Goal: Find specific page/section: Find specific page/section

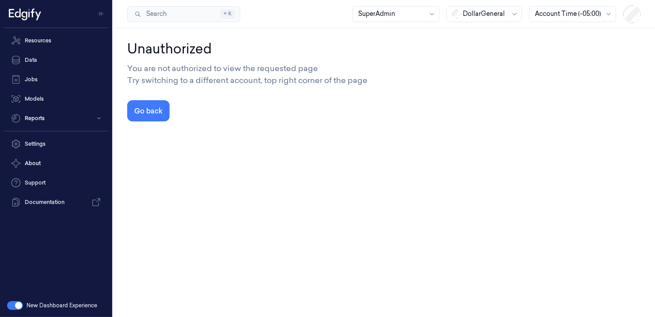
click at [406, 12] on div at bounding box center [391, 13] width 66 height 9
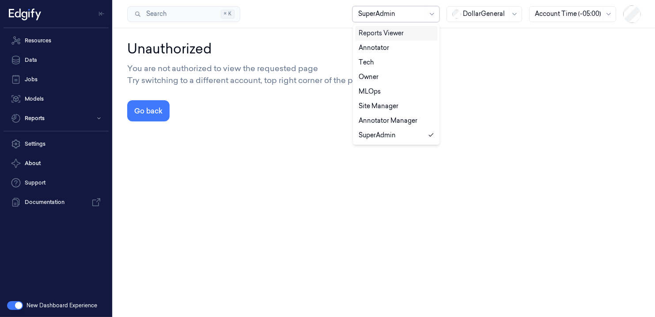
click at [406, 12] on div at bounding box center [391, 13] width 66 height 9
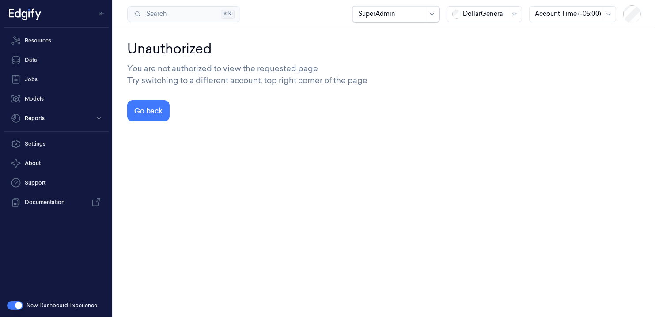
click at [503, 13] on div at bounding box center [485, 13] width 44 height 9
click at [482, 63] on div "GiantEagle" at bounding box center [474, 62] width 45 height 9
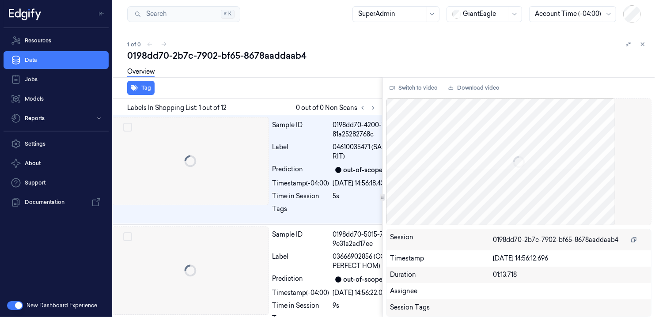
scroll to position [0, 14]
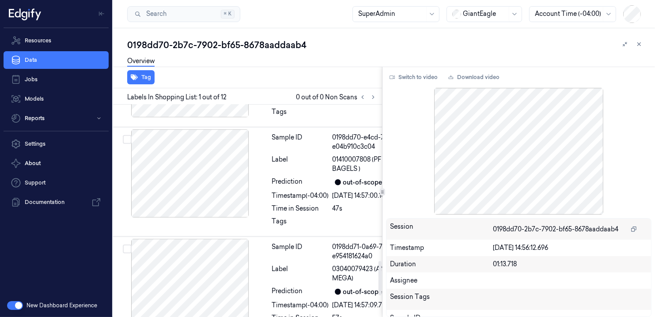
scroll to position [995, 14]
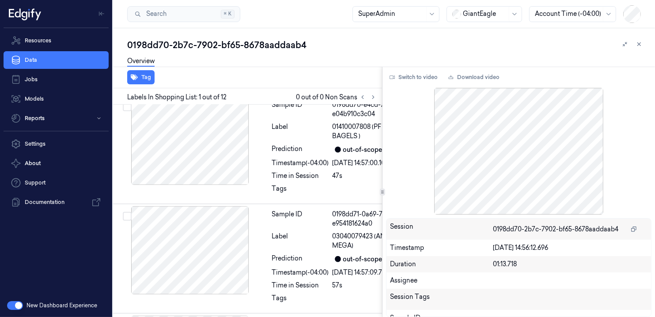
click at [572, 257] on div "Duration 01:13.718" at bounding box center [518, 264] width 264 height 16
click at [473, 79] on link "Download video" at bounding box center [473, 77] width 58 height 14
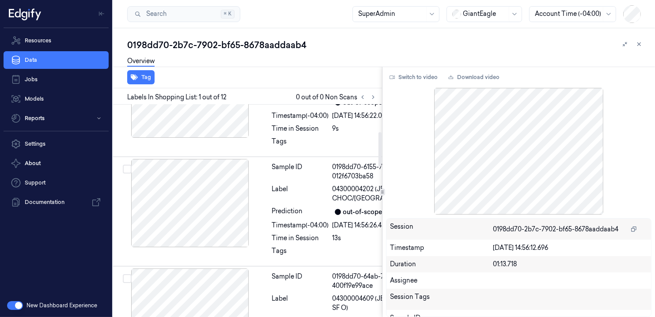
scroll to position [0, 14]
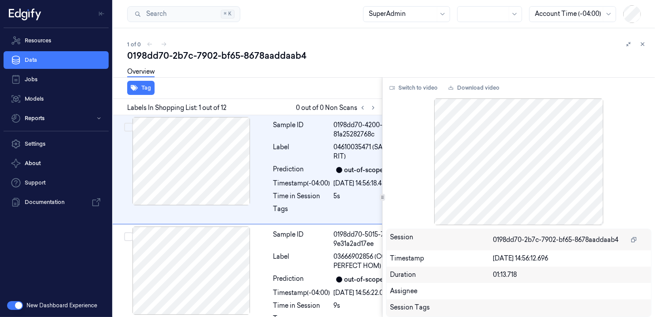
scroll to position [0, 14]
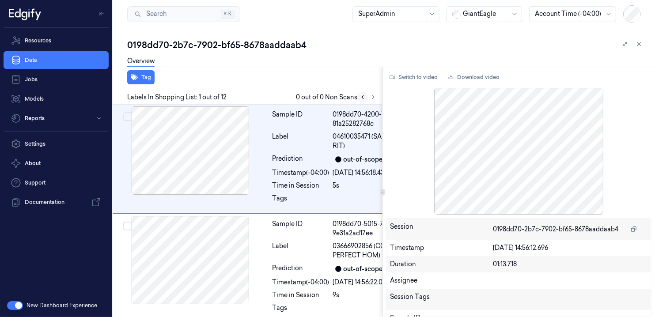
scroll to position [0, 14]
click at [61, 64] on link "Data" at bounding box center [56, 60] width 105 height 18
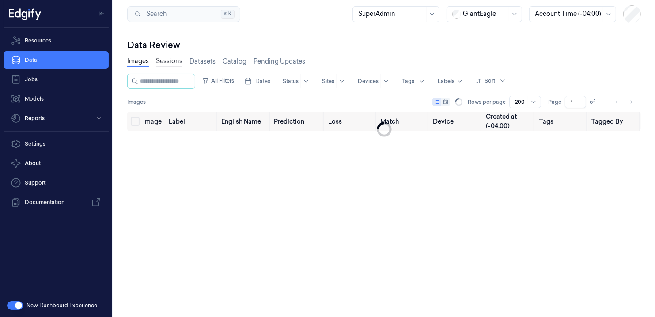
click at [170, 62] on link "Sessions" at bounding box center [169, 61] width 26 height 10
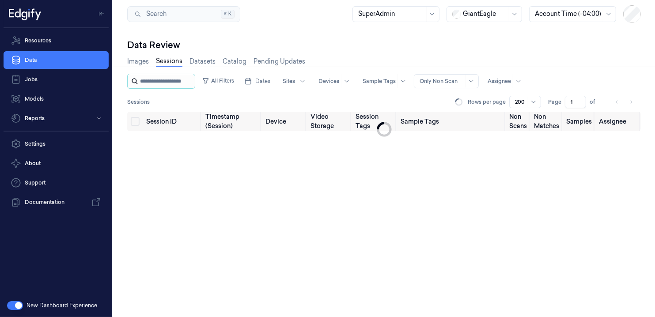
click at [166, 79] on input "string" at bounding box center [166, 81] width 53 height 14
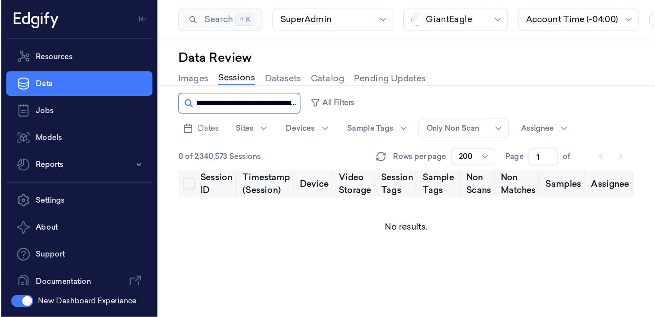
scroll to position [0, 30]
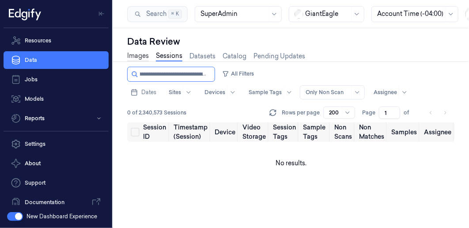
type input "**********"
click at [140, 57] on link "Images" at bounding box center [138, 56] width 22 height 10
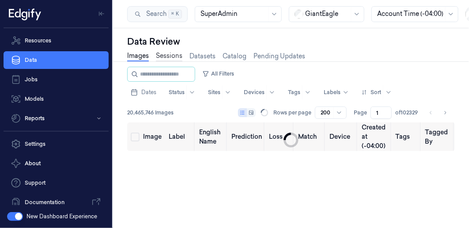
click at [170, 58] on link "Sessions" at bounding box center [169, 56] width 26 height 10
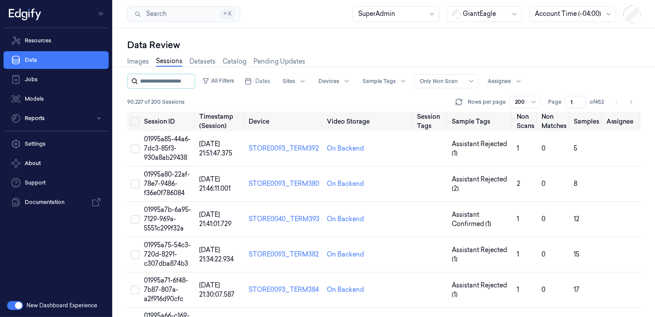
click at [173, 82] on input "string" at bounding box center [166, 81] width 53 height 14
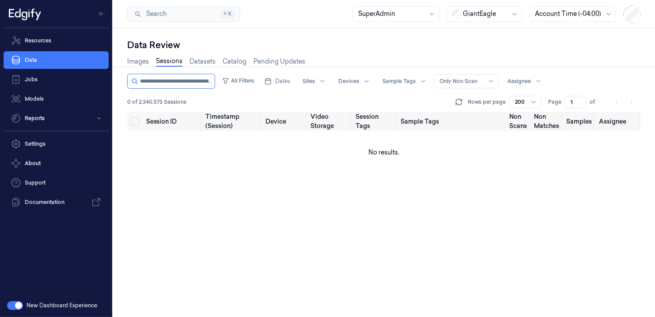
scroll to position [0, 30]
type input "**********"
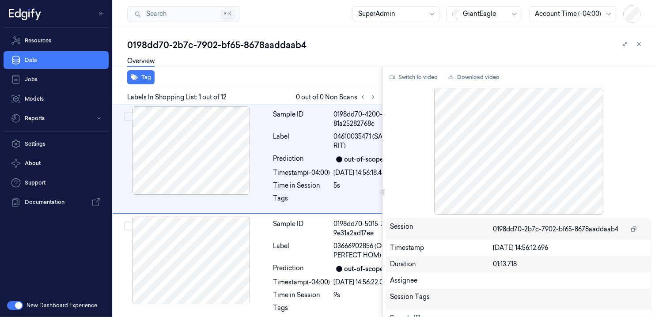
scroll to position [0, 14]
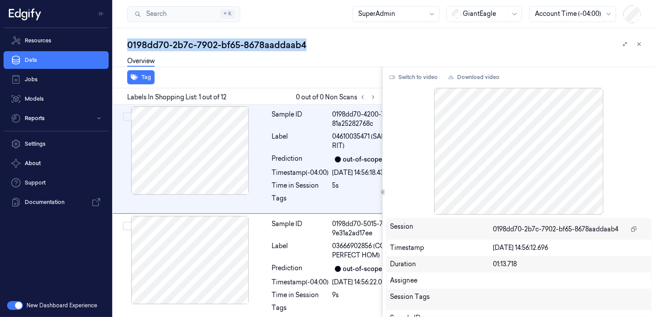
drag, startPoint x: 321, startPoint y: 48, endPoint x: 130, endPoint y: 35, distance: 191.5
click at [130, 35] on div "0198dd70-2b7c-7902-bf65-8678aaddaab4 Overview Tag Labels In Shopping List: 1 ou…" at bounding box center [384, 172] width 542 height 289
copy div "0198dd70-2b7c-7902-bf65-8678aaddaab4"
click at [41, 65] on link "Data" at bounding box center [56, 60] width 105 height 18
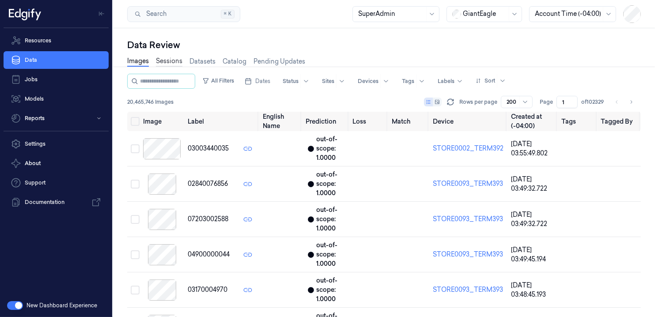
click at [171, 60] on link "Sessions" at bounding box center [169, 61] width 26 height 10
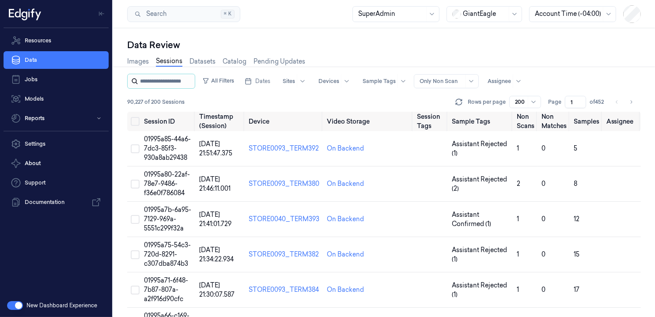
click at [162, 81] on input "string" at bounding box center [166, 81] width 53 height 14
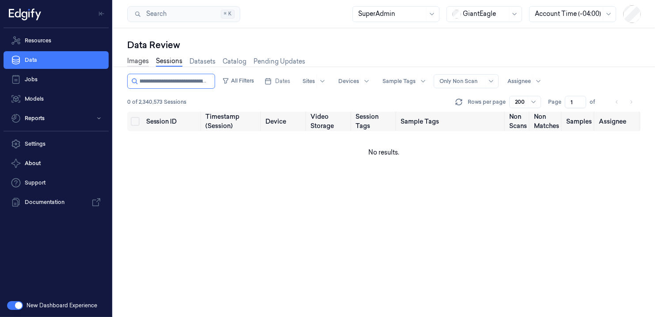
type input "**********"
click at [133, 64] on link "Images" at bounding box center [138, 61] width 22 height 10
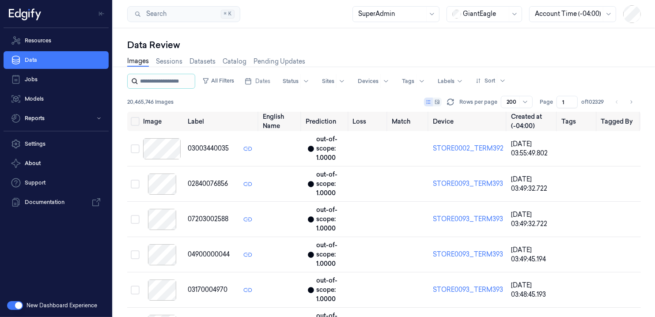
click at [154, 79] on input "string" at bounding box center [166, 81] width 53 height 14
click at [206, 61] on link "Datasets" at bounding box center [202, 61] width 26 height 10
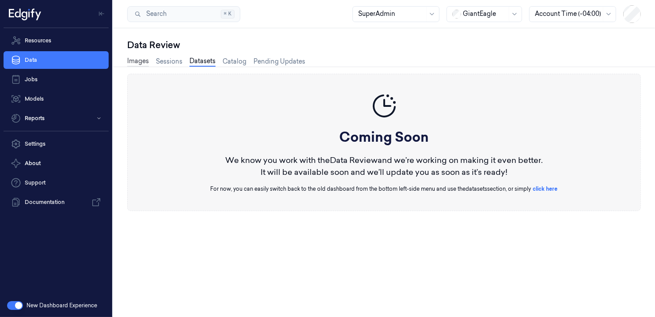
click at [139, 66] on link "Images" at bounding box center [138, 61] width 22 height 10
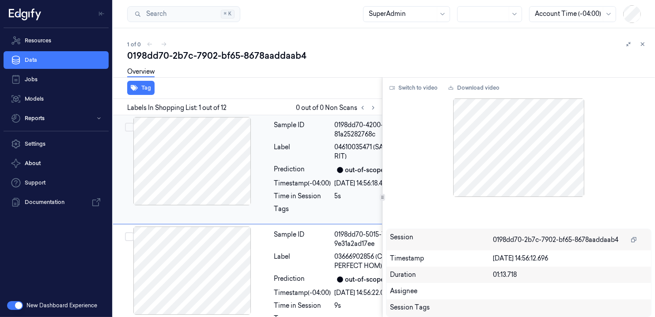
scroll to position [0, 13]
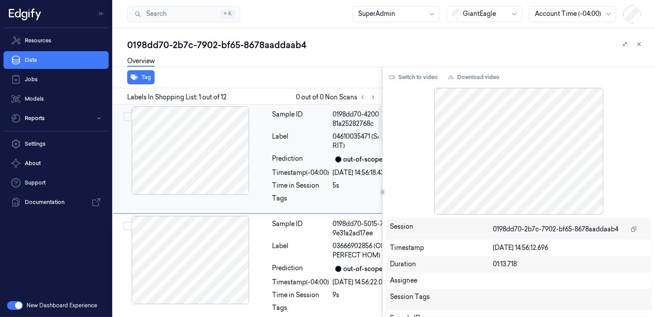
scroll to position [0, 14]
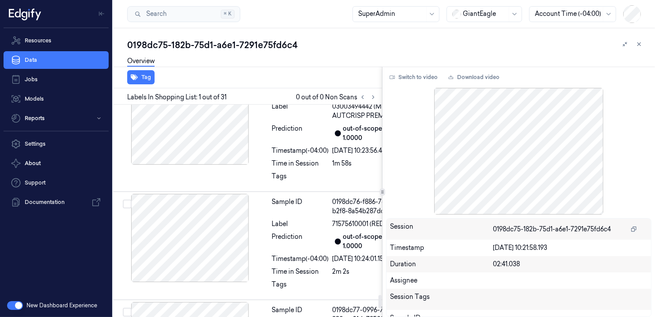
scroll to position [3150, 14]
